Goal: Task Accomplishment & Management: Manage account settings

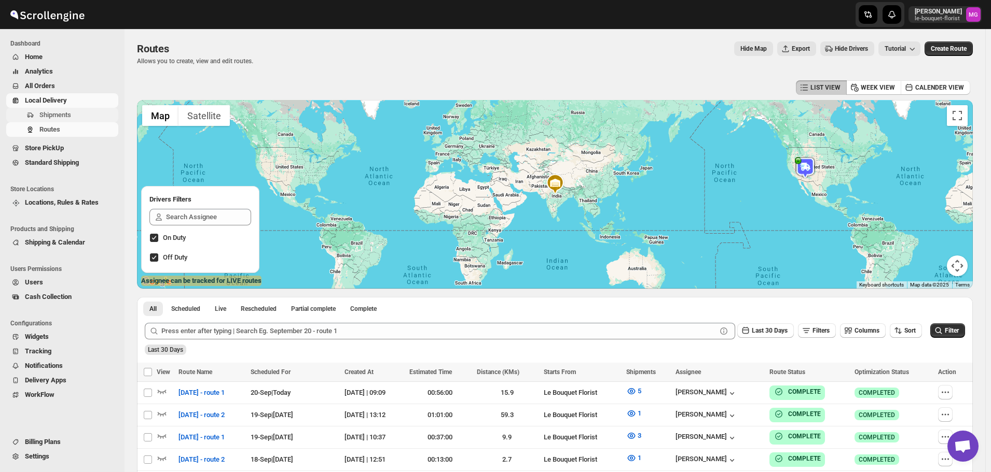
click at [82, 115] on span "Shipments" at bounding box center [77, 115] width 77 height 10
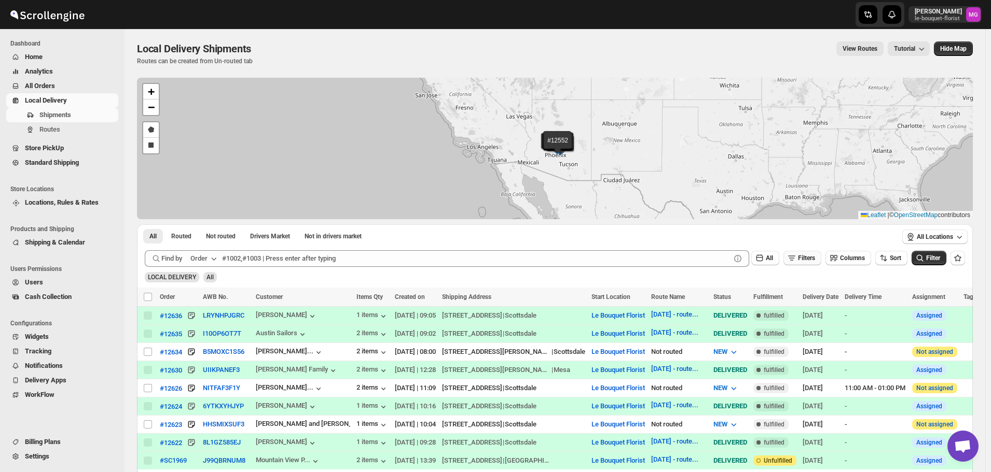
click at [815, 261] on span "Filters" at bounding box center [806, 258] width 17 height 7
click at [800, 301] on span "Add Filter" at bounding box center [810, 299] width 27 height 8
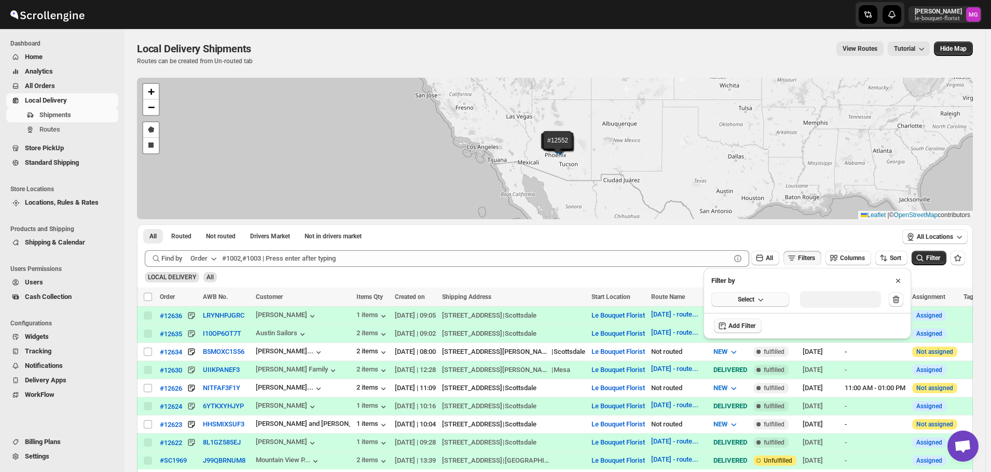
click at [772, 292] on button "Select" at bounding box center [750, 299] width 78 height 15
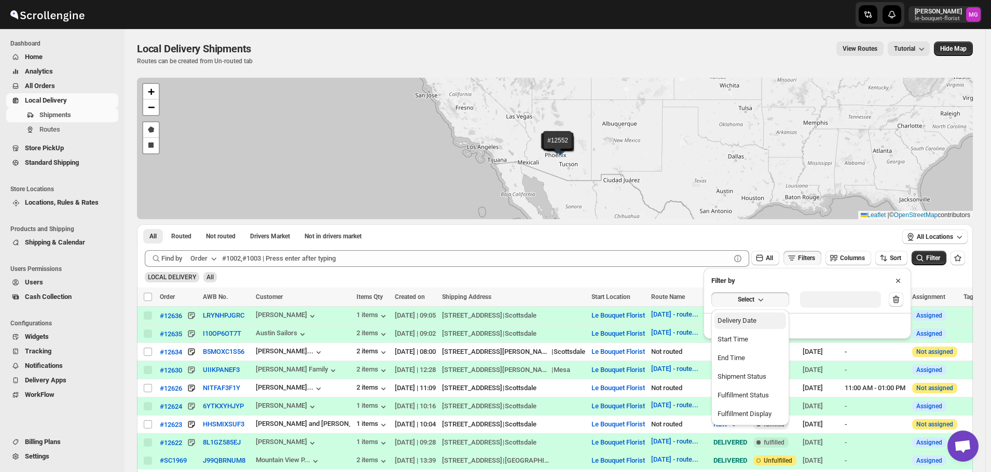
click at [749, 322] on div "Delivery Date" at bounding box center [736, 321] width 39 height 10
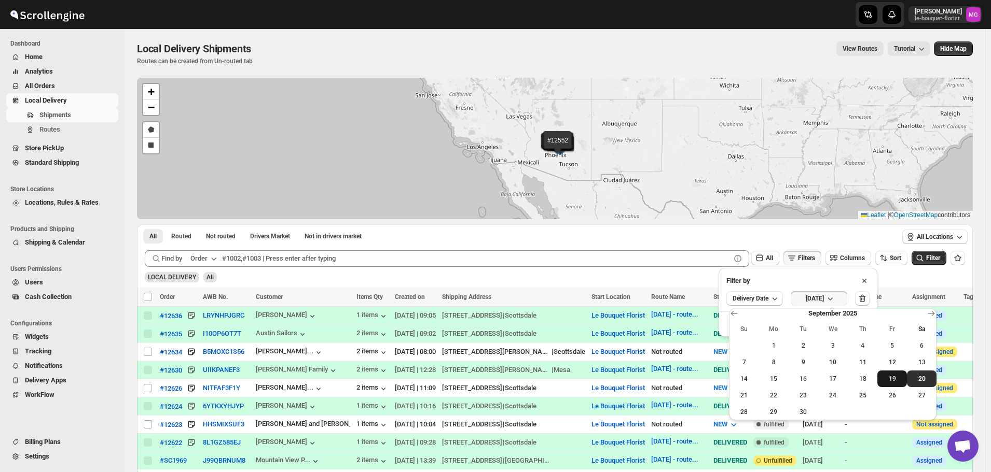
click at [889, 380] on span "19" at bounding box center [891, 379] width 21 height 8
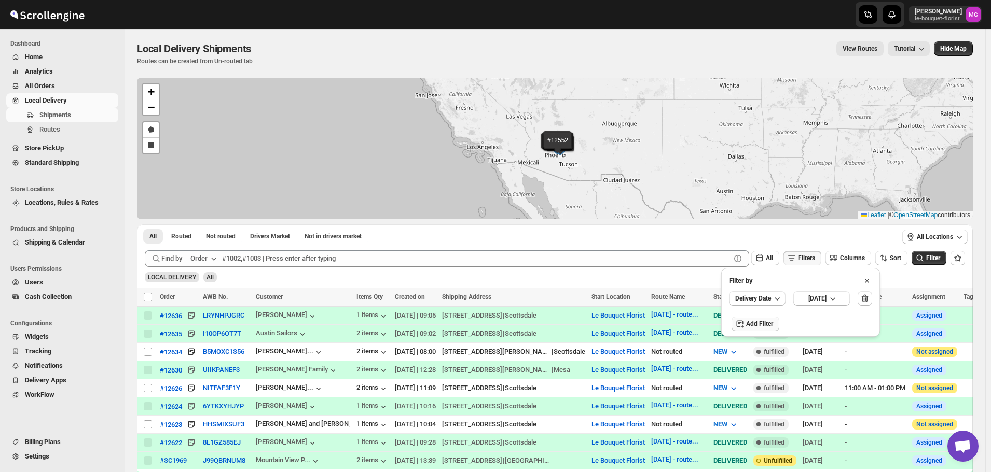
click at [934, 250] on div "All Locations" at bounding box center [935, 238] width 76 height 26
click at [933, 259] on span "Filter" at bounding box center [933, 258] width 14 height 7
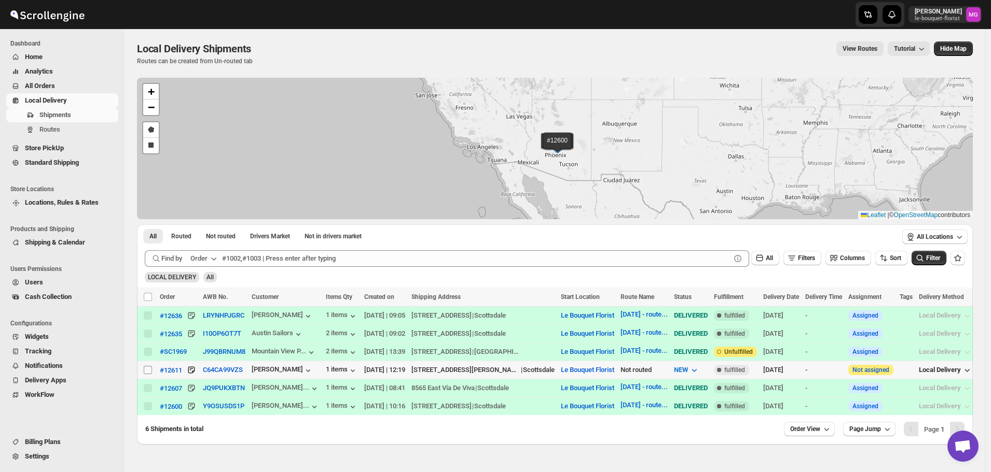
click at [148, 370] on input "Select shipment" at bounding box center [148, 370] width 8 height 8
checkbox input "true"
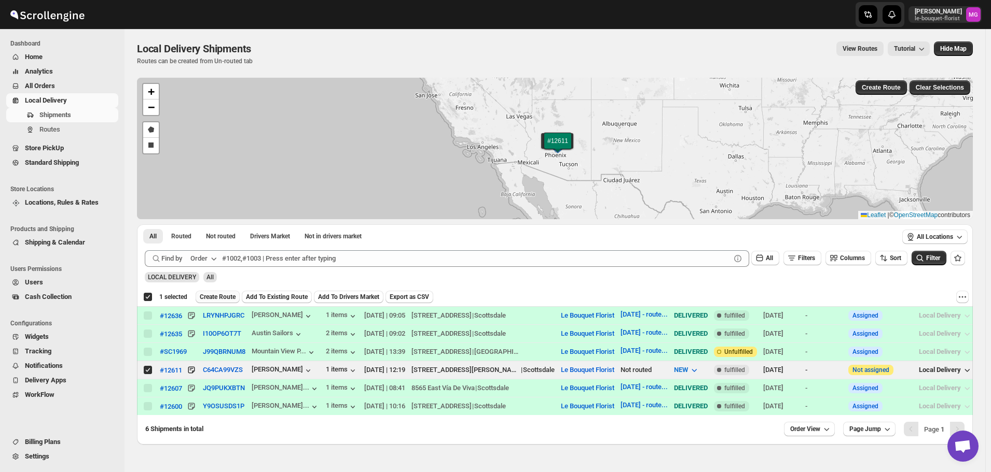
click at [226, 297] on span "Create Route" at bounding box center [218, 297] width 36 height 8
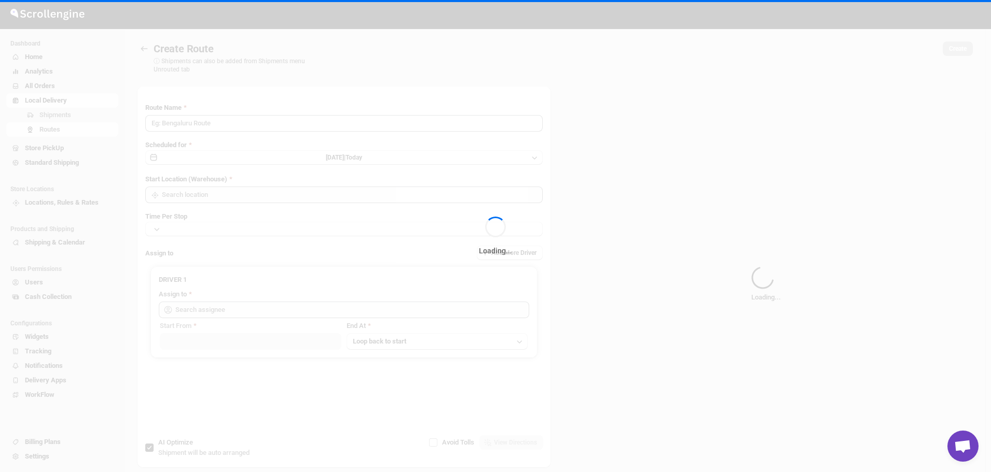
type input "Route - 20/09-1048"
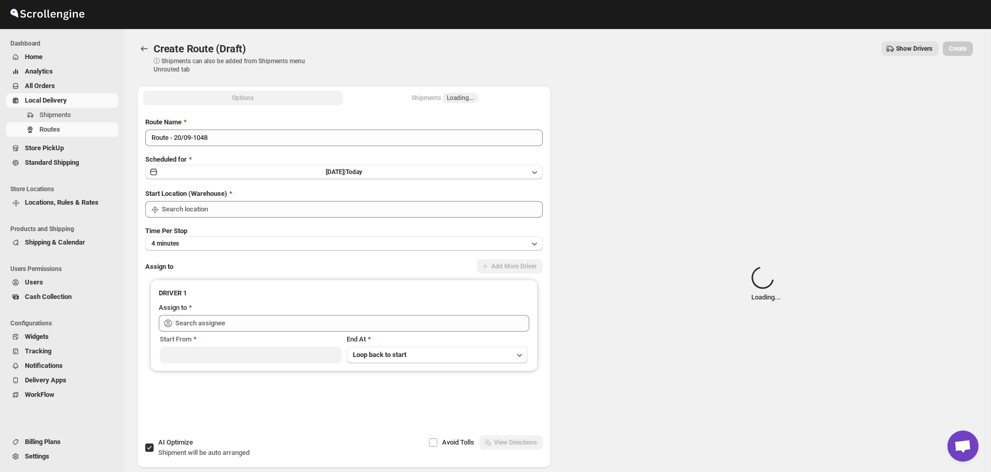
type input "Le Bouquet Florist"
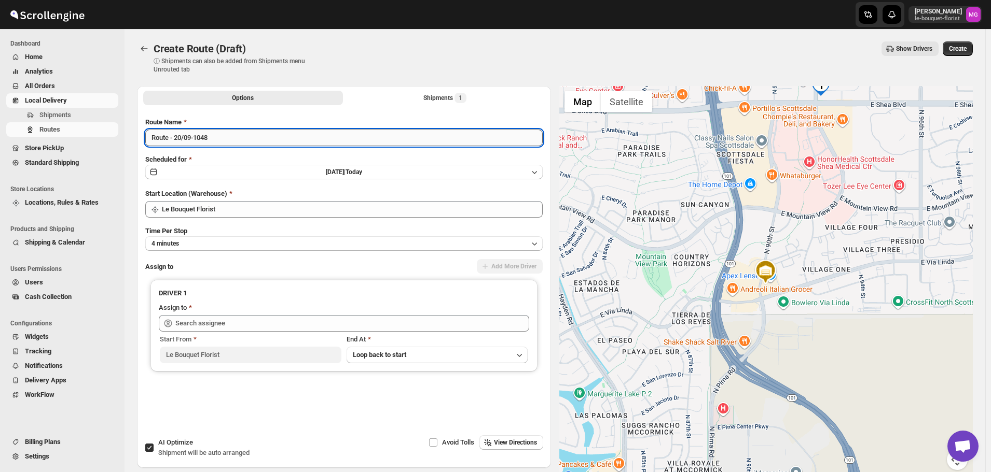
click at [182, 138] on input "Route - 20/09-1048" at bounding box center [343, 138] width 397 height 17
type input "[DATE] - route 2"
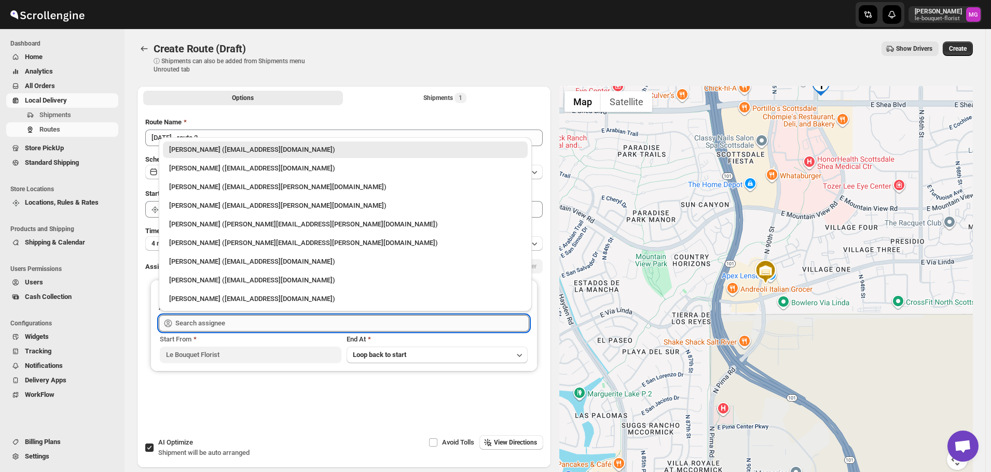
click at [201, 320] on input "text" at bounding box center [352, 323] width 354 height 17
click at [233, 166] on div "[PERSON_NAME] ([EMAIL_ADDRESS][DOMAIN_NAME])" at bounding box center [345, 168] width 352 height 10
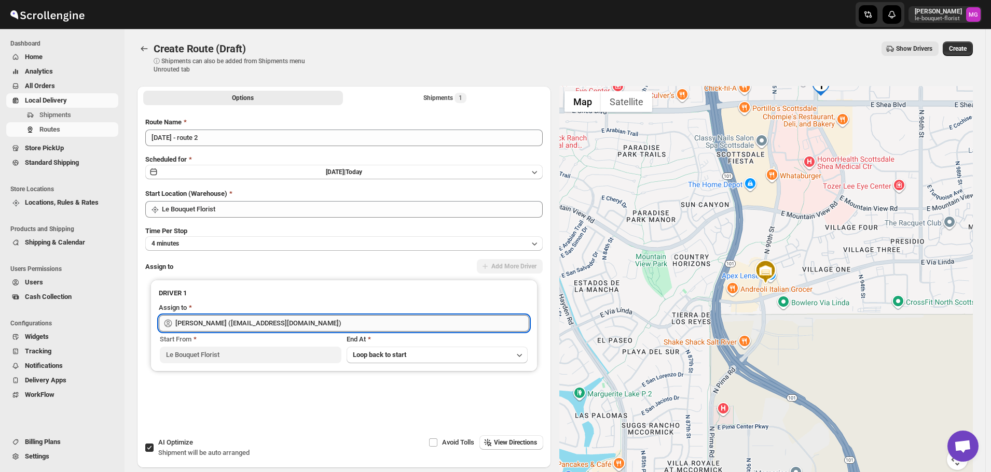
click at [246, 317] on input "[PERSON_NAME] ([EMAIL_ADDRESS][DOMAIN_NAME])" at bounding box center [352, 323] width 354 height 17
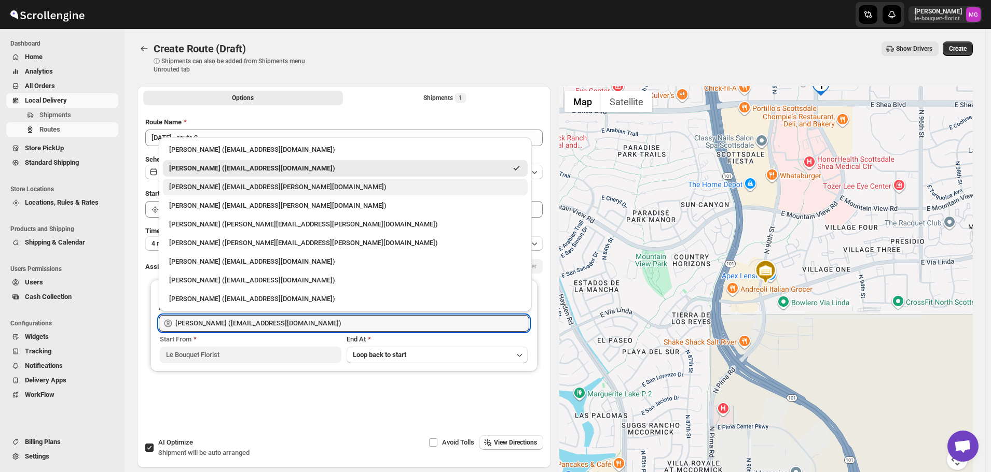
click at [220, 191] on div "[PERSON_NAME] ([EMAIL_ADDRESS][PERSON_NAME][DOMAIN_NAME])" at bounding box center [345, 187] width 352 height 10
type input "[PERSON_NAME] ([EMAIL_ADDRESS][PERSON_NAME][DOMAIN_NAME])"
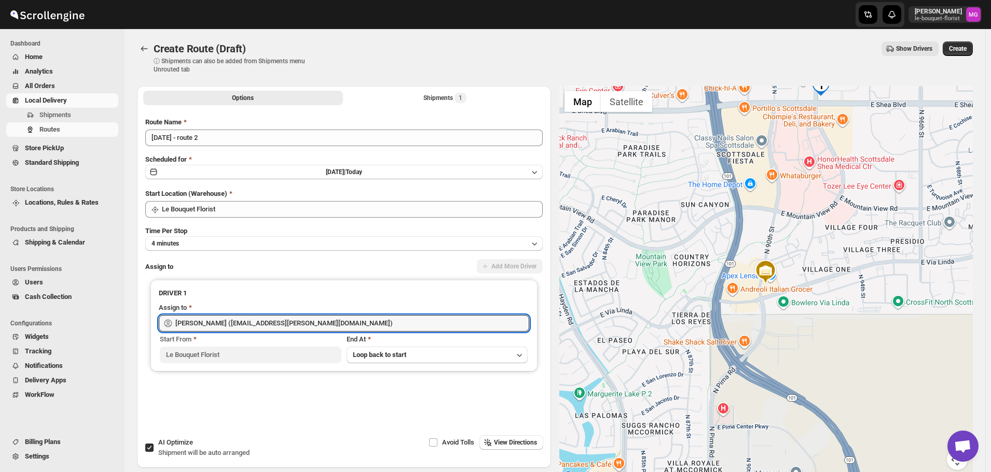
click at [188, 442] on span "AI Optimize" at bounding box center [175, 443] width 35 height 8
click at [154, 444] on input "AI Optimize Shipment will be auto arranged" at bounding box center [149, 448] width 8 height 8
checkbox input "false"
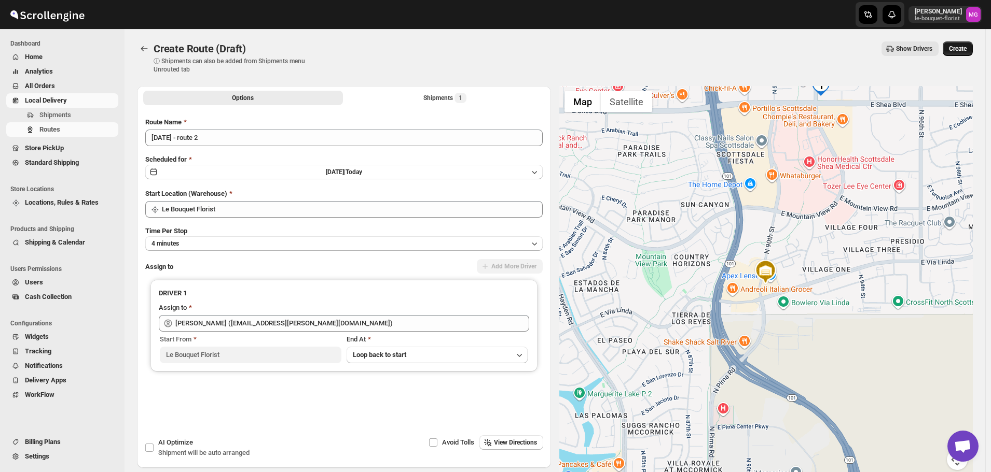
click at [972, 50] on button "Create" at bounding box center [957, 48] width 30 height 15
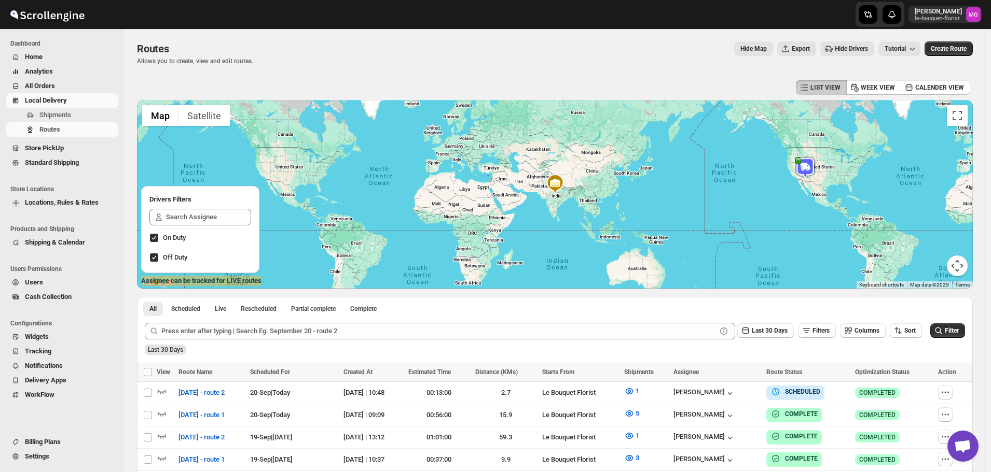
click at [58, 146] on span "Store PickUp" at bounding box center [44, 148] width 39 height 8
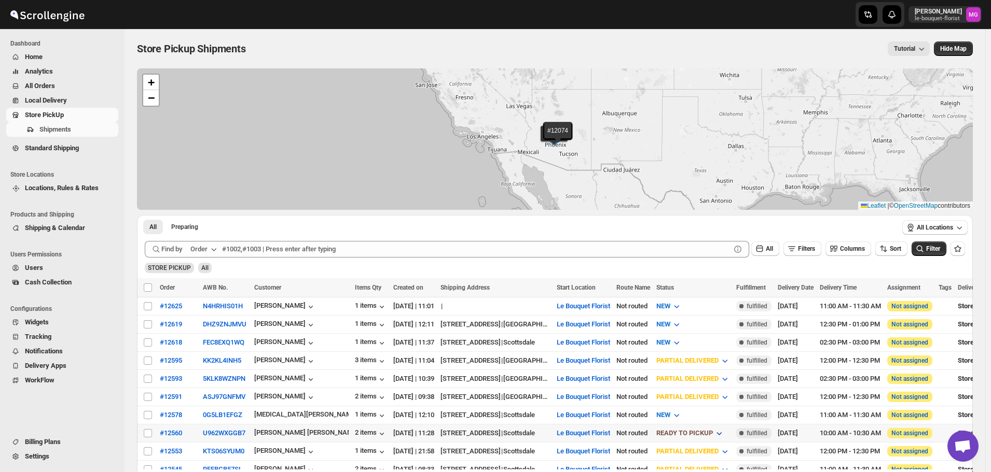
click at [724, 428] on icon "button" at bounding box center [719, 433] width 10 height 10
click at [715, 409] on div "CUSTOMER PICKED UP" at bounding box center [719, 413] width 69 height 10
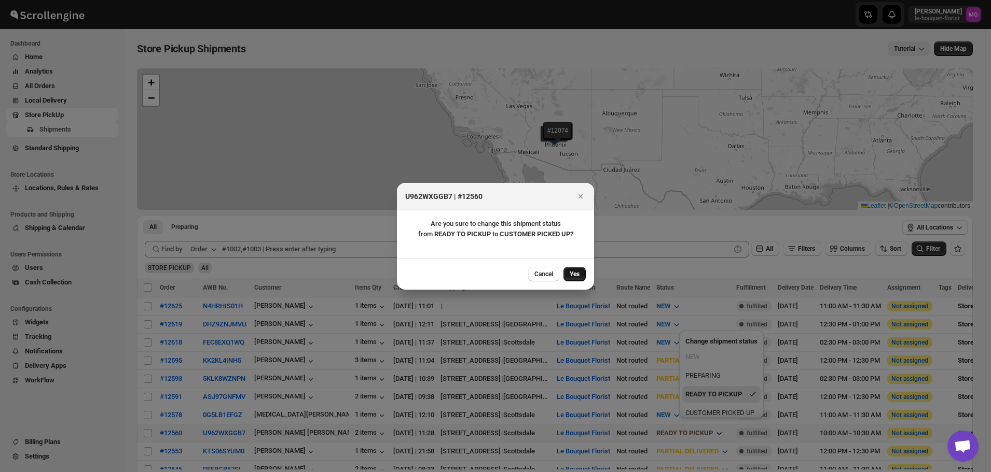
click at [572, 277] on span "Yes" at bounding box center [574, 274] width 10 height 8
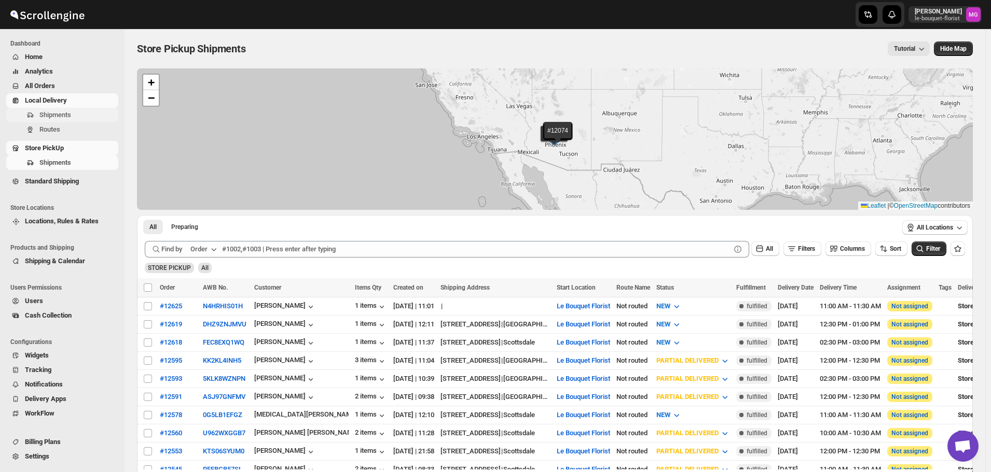
click at [40, 115] on span "Shipments" at bounding box center [55, 115] width 32 height 8
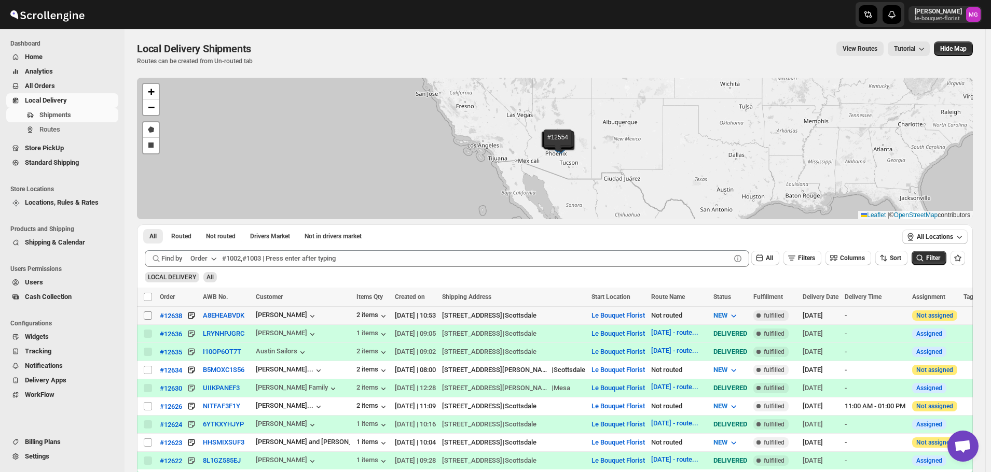
click at [147, 313] on input "Select shipment" at bounding box center [148, 316] width 8 height 8
checkbox input "true"
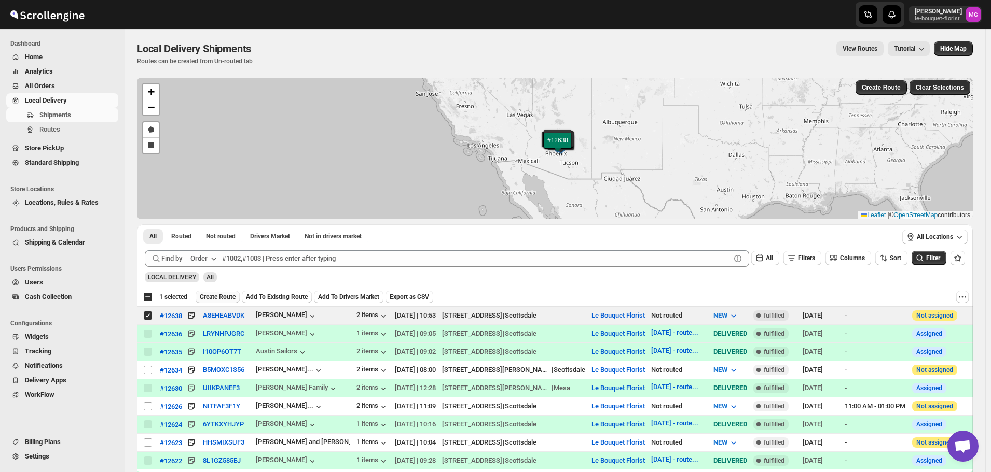
click at [224, 299] on span "Create Route" at bounding box center [218, 297] width 36 height 8
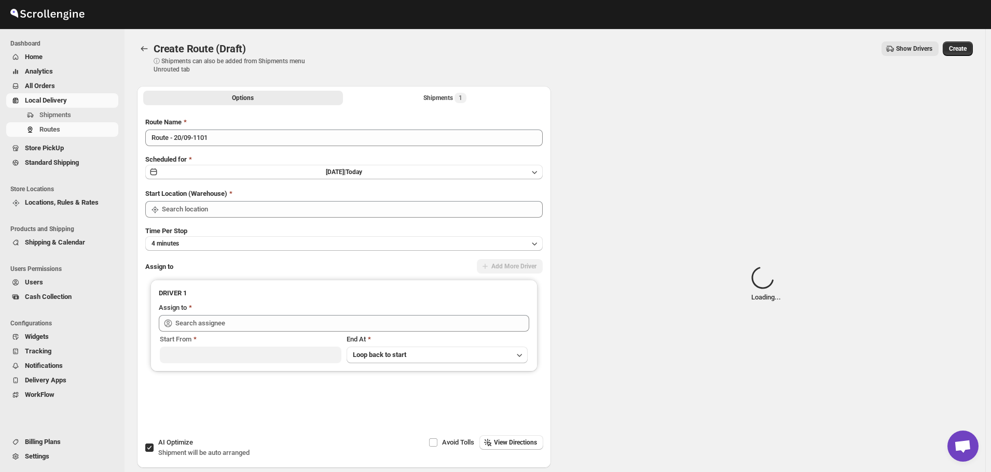
type input "Le Bouquet Florist"
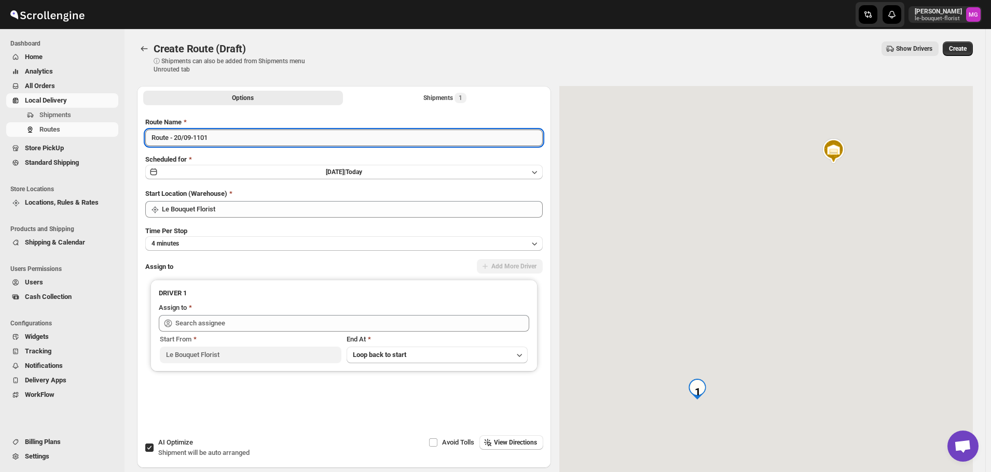
click at [200, 131] on input "Route - 20/09-1101" at bounding box center [343, 138] width 397 height 17
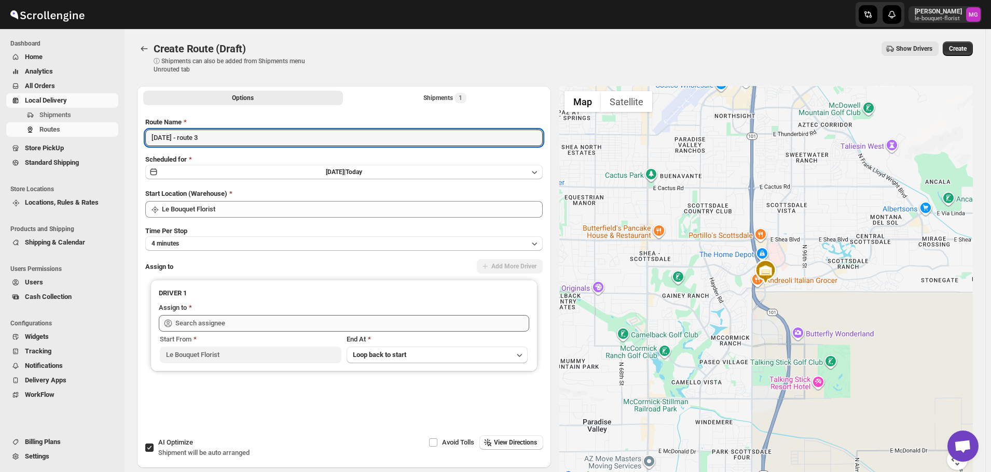
type input "[DATE] - route 3"
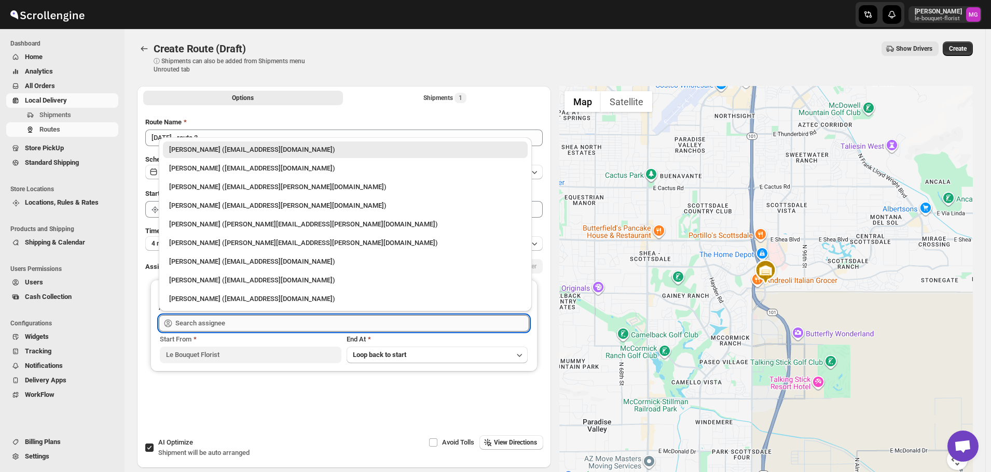
click at [198, 322] on input "text" at bounding box center [352, 323] width 354 height 17
click at [196, 168] on div "[PERSON_NAME] ([EMAIL_ADDRESS][DOMAIN_NAME])" at bounding box center [345, 168] width 352 height 10
type input "[PERSON_NAME] ([EMAIL_ADDRESS][DOMAIN_NAME])"
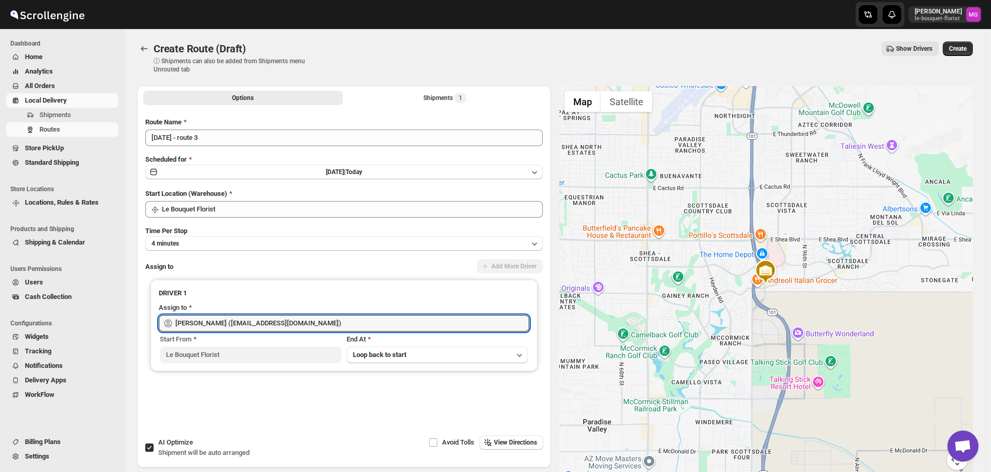
click at [182, 453] on span "Shipment will be auto arranged" at bounding box center [203, 453] width 91 height 8
click at [154, 452] on input "AI Optimize Shipment will be auto arranged" at bounding box center [149, 448] width 8 height 8
checkbox input "false"
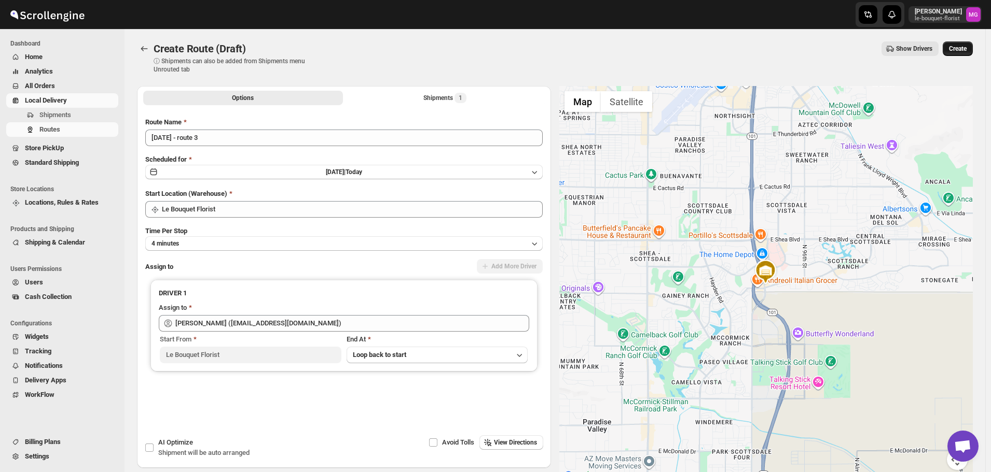
click at [966, 50] on span "Create" at bounding box center [958, 49] width 18 height 8
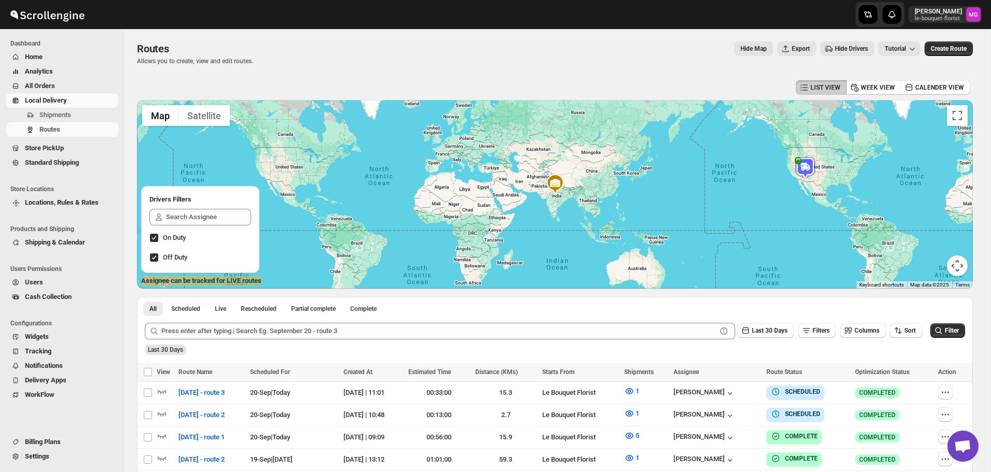
click at [49, 243] on span "Shipping & Calendar" at bounding box center [55, 243] width 60 height 8
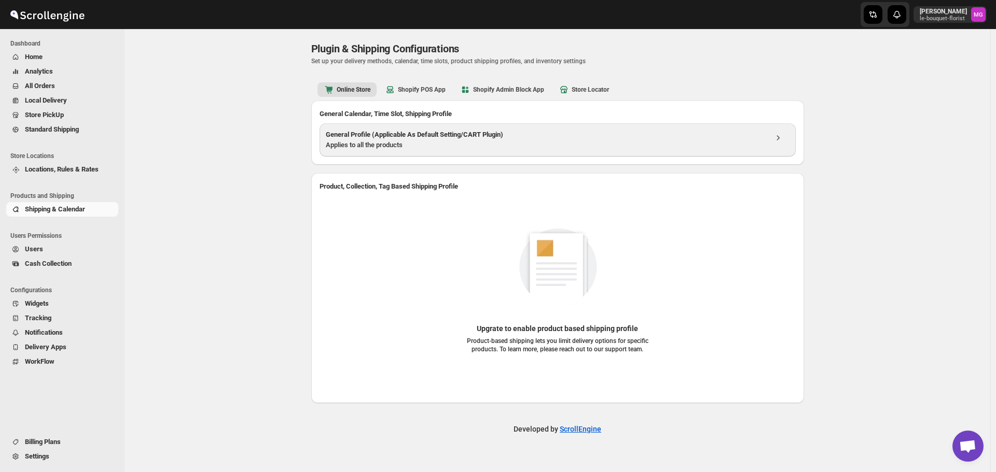
click at [339, 136] on h3 "General Profile (Applicable As Default Setting/CART Plugin)" at bounding box center [546, 135] width 441 height 10
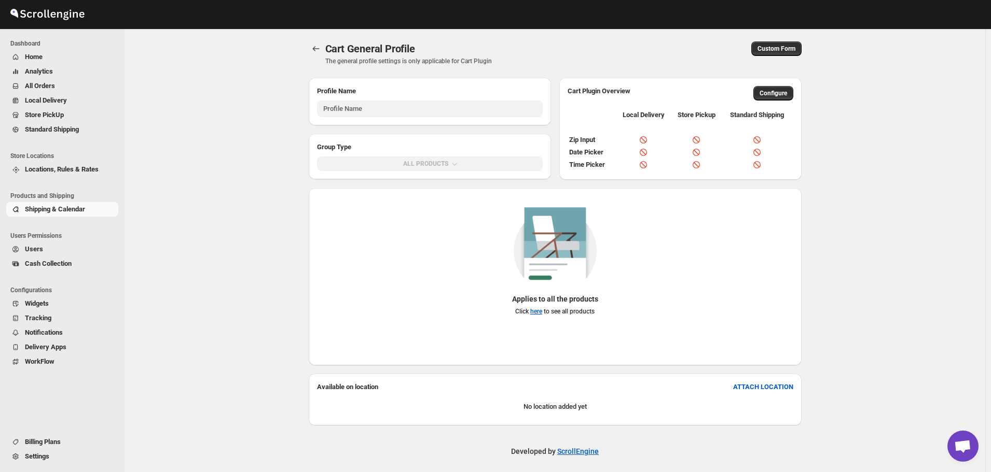
type input "General Profile (Applicable As Default Setting/CART Plugin)"
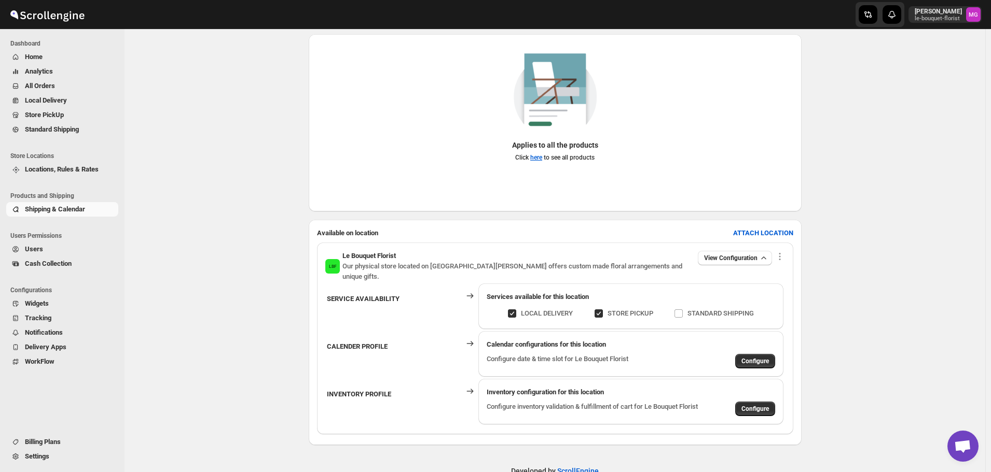
scroll to position [156, 0]
click at [759, 356] on span "Configure" at bounding box center [754, 360] width 27 height 8
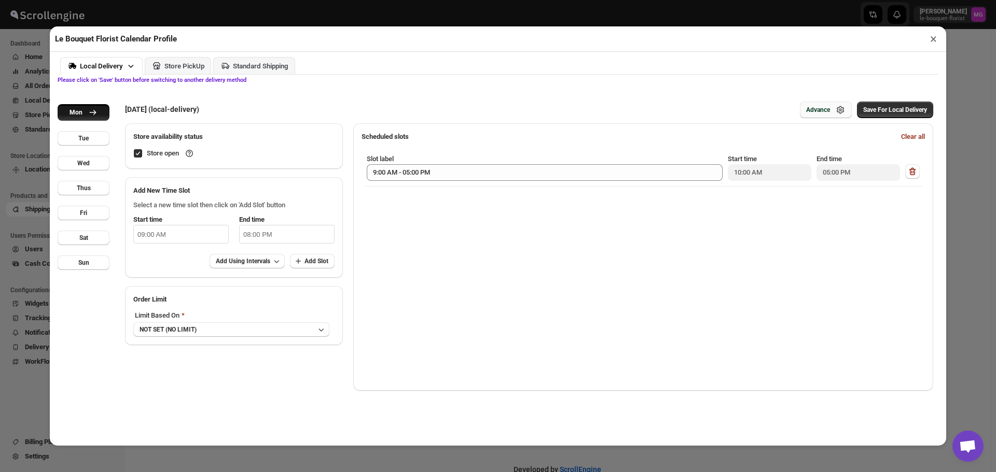
click at [826, 108] on div "Advance" at bounding box center [818, 110] width 24 height 8
select select "DAY"
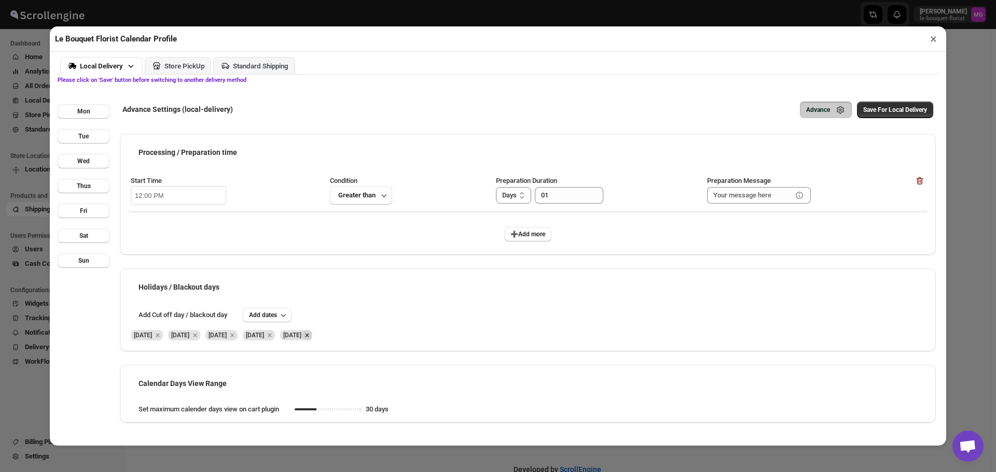
click at [312, 336] on icon "Remove Sat Sep 13 2025" at bounding box center [306, 335] width 9 height 9
click at [281, 319] on icon "button" at bounding box center [283, 315] width 10 height 10
click at [358, 403] on span "20" at bounding box center [354, 401] width 20 height 8
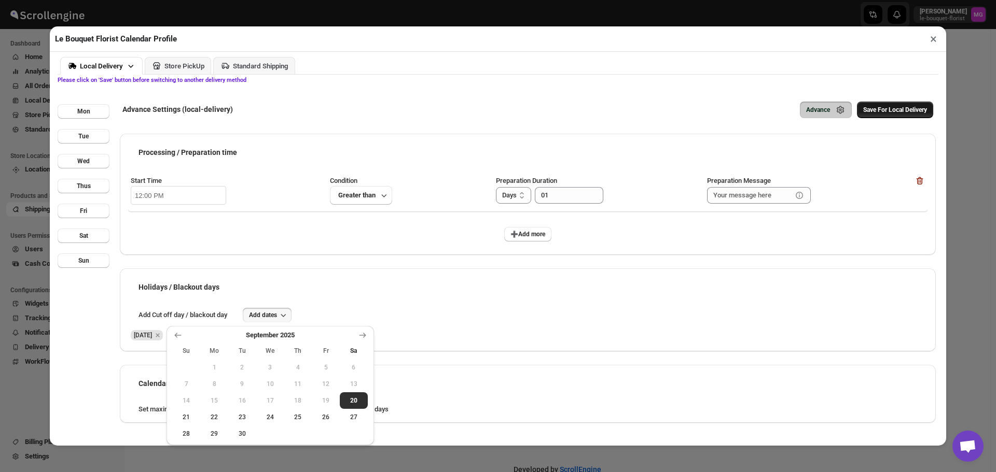
click at [873, 111] on span "Save For Local Delivery" at bounding box center [895, 110] width 64 height 8
click at [186, 64] on div "Store PickUp" at bounding box center [184, 66] width 40 height 8
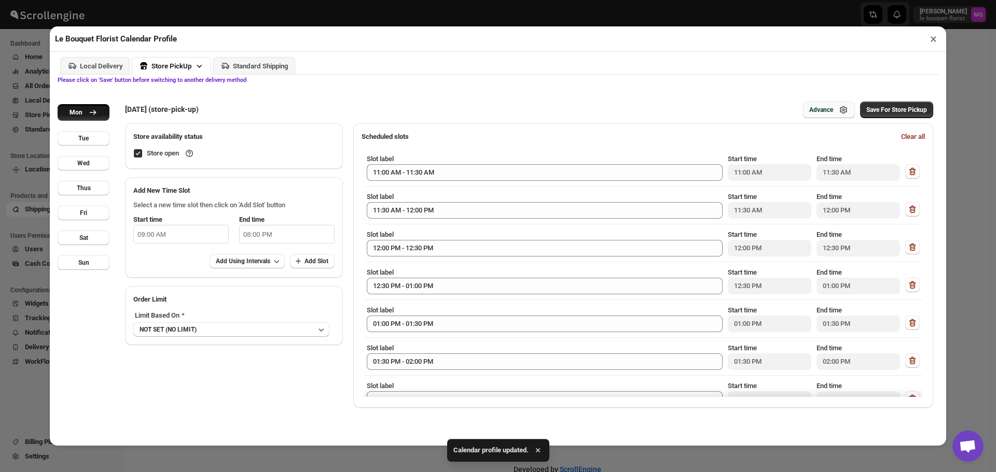
click at [826, 107] on div "Advance" at bounding box center [821, 110] width 24 height 8
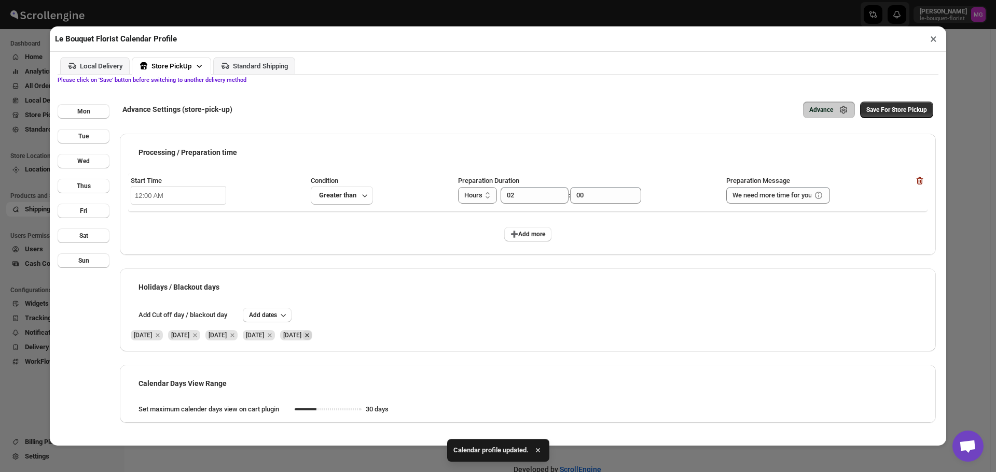
click at [312, 337] on icon "Remove Sat Sep 13 2025" at bounding box center [306, 335] width 9 height 9
click at [270, 313] on span "Add dates" at bounding box center [263, 315] width 28 height 8
click at [349, 397] on span "20" at bounding box center [354, 401] width 20 height 8
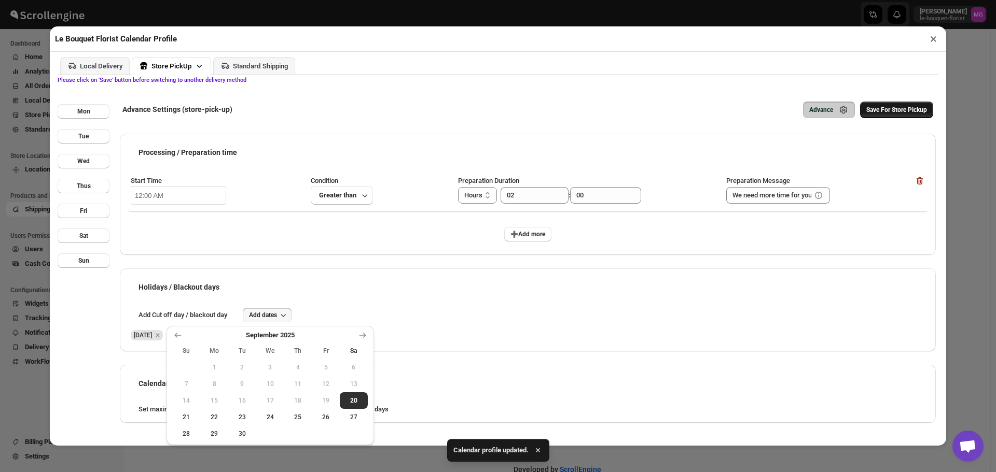
click at [885, 110] on span "Save For Store Pickup" at bounding box center [896, 110] width 61 height 8
click at [751, 255] on div "Processing / Preparation time Start Time 12:00 AM Condition Greater than Prepar…" at bounding box center [528, 194] width 816 height 121
click at [890, 110] on span "Save For Store Pickup" at bounding box center [896, 110] width 61 height 8
click at [933, 40] on button "×" at bounding box center [933, 39] width 15 height 15
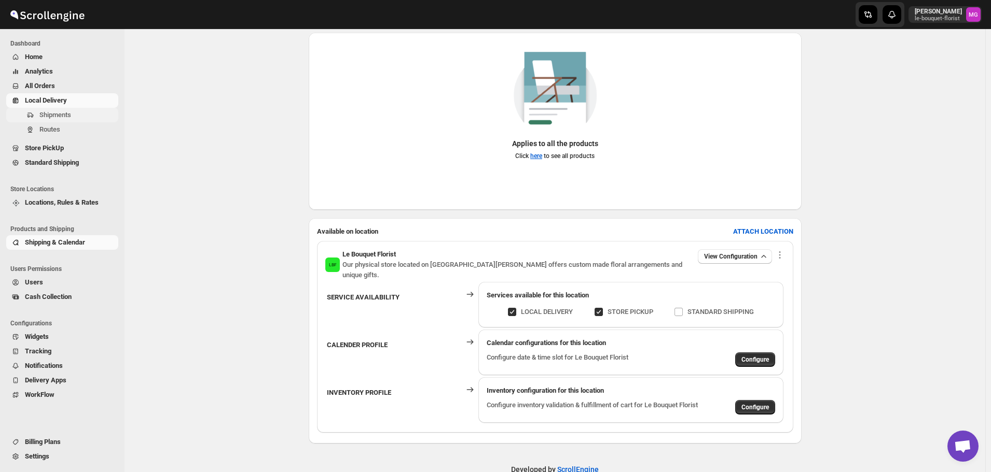
click at [46, 122] on button "Shipments" at bounding box center [62, 115] width 112 height 15
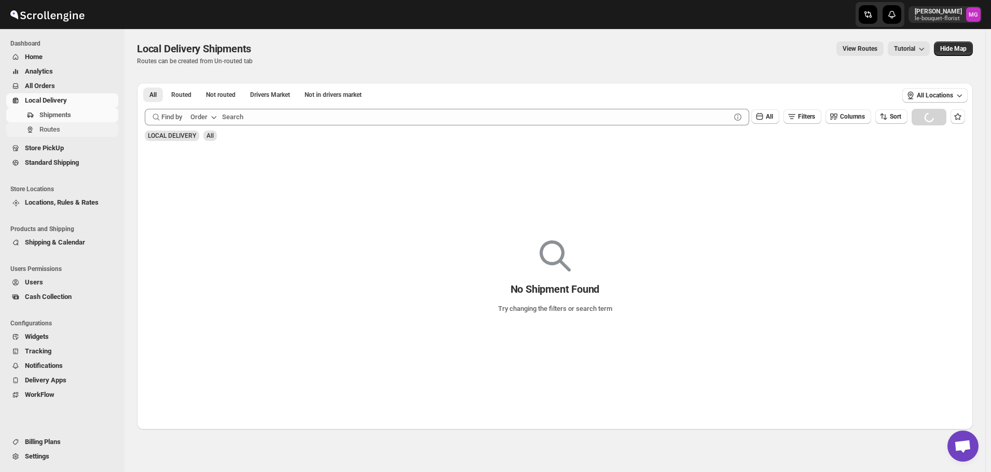
click at [49, 131] on span "Routes" at bounding box center [49, 130] width 21 height 8
